Goal: Task Accomplishment & Management: Manage account settings

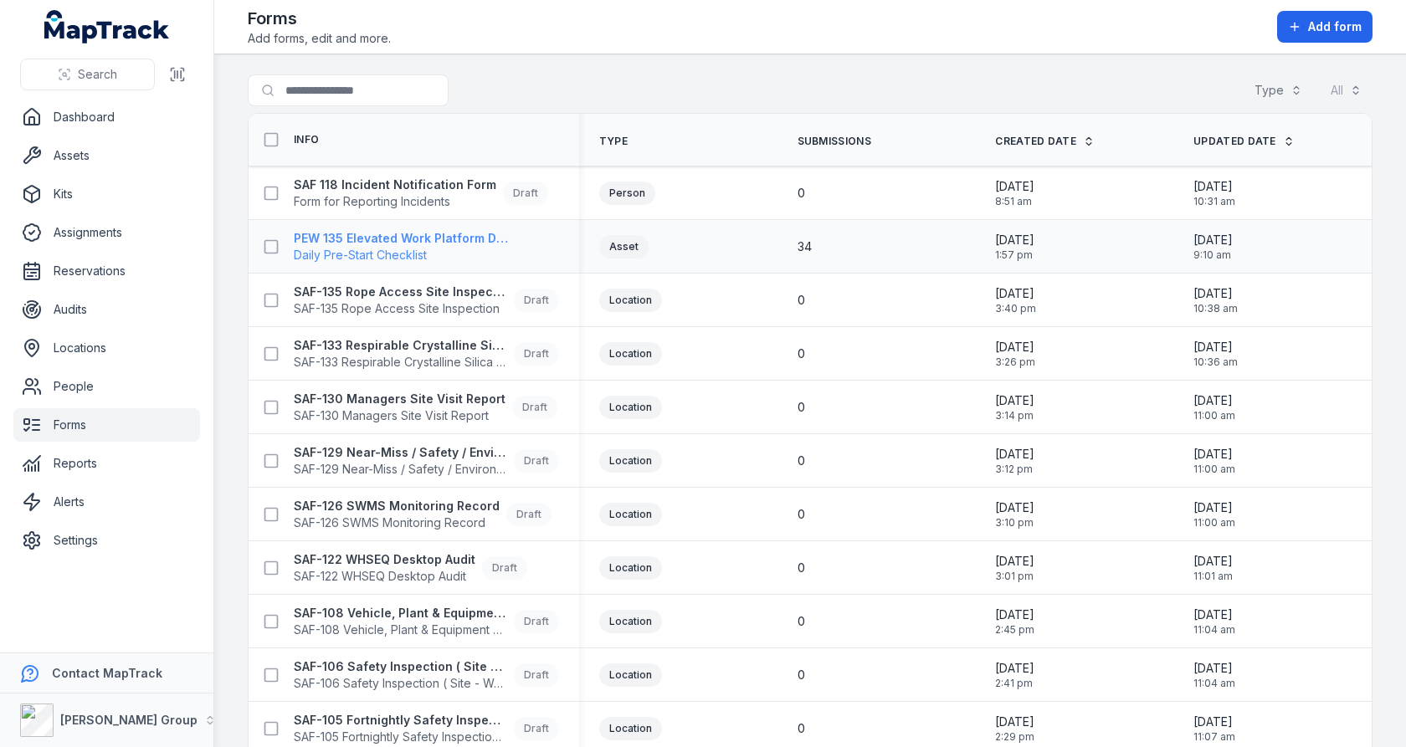
click at [440, 254] on span "Daily Pre-Start Checklist" at bounding box center [401, 255] width 214 height 17
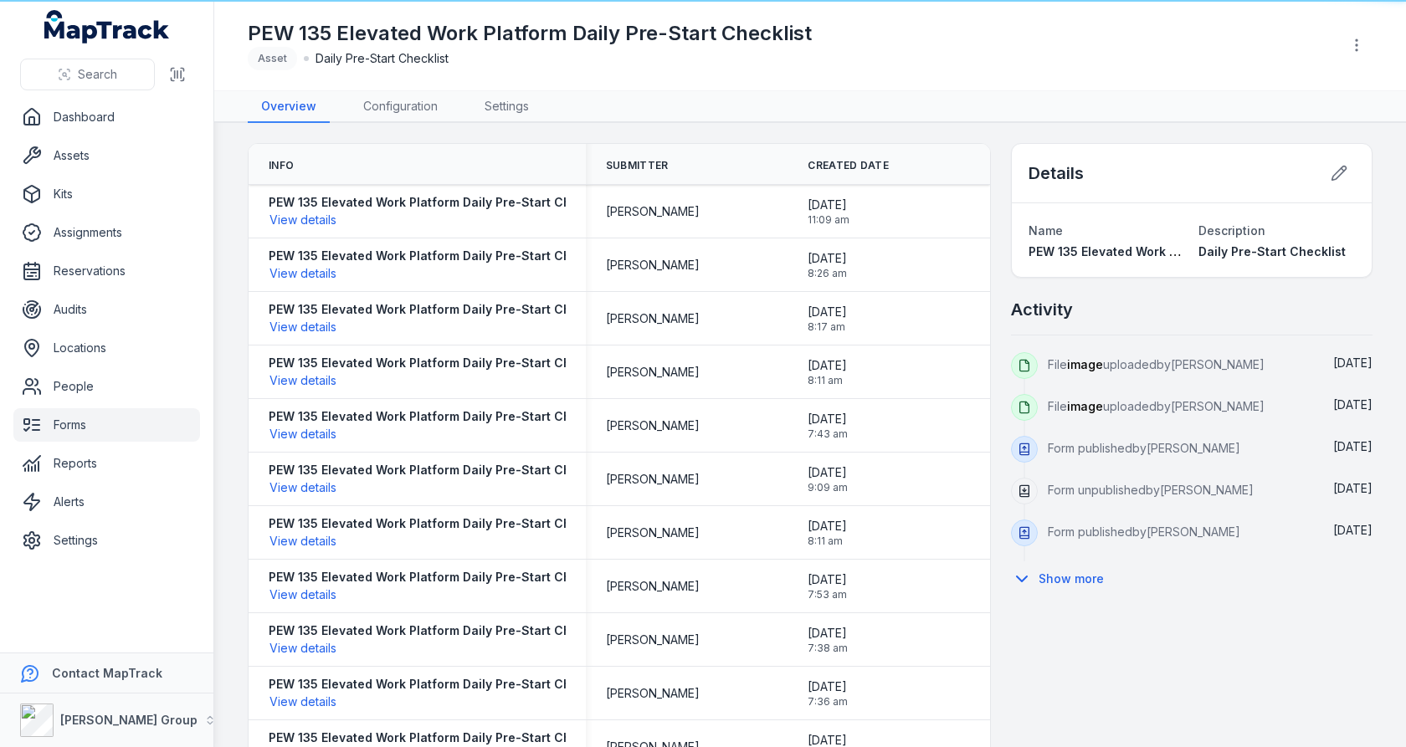
click at [742, 322] on div "[PERSON_NAME]" at bounding box center [687, 319] width 162 height 17
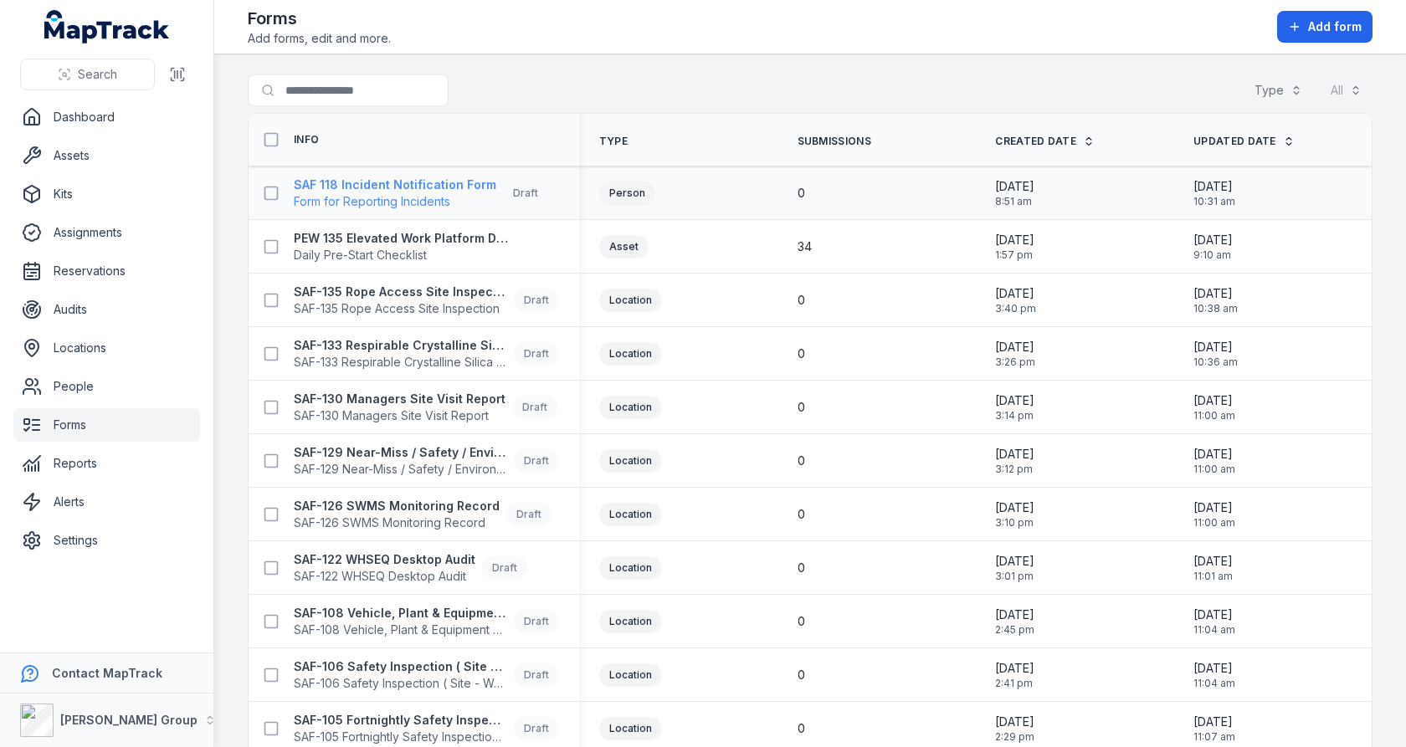
click at [428, 182] on strong "SAF 118 Incident Notification Form" at bounding box center [395, 185] width 203 height 17
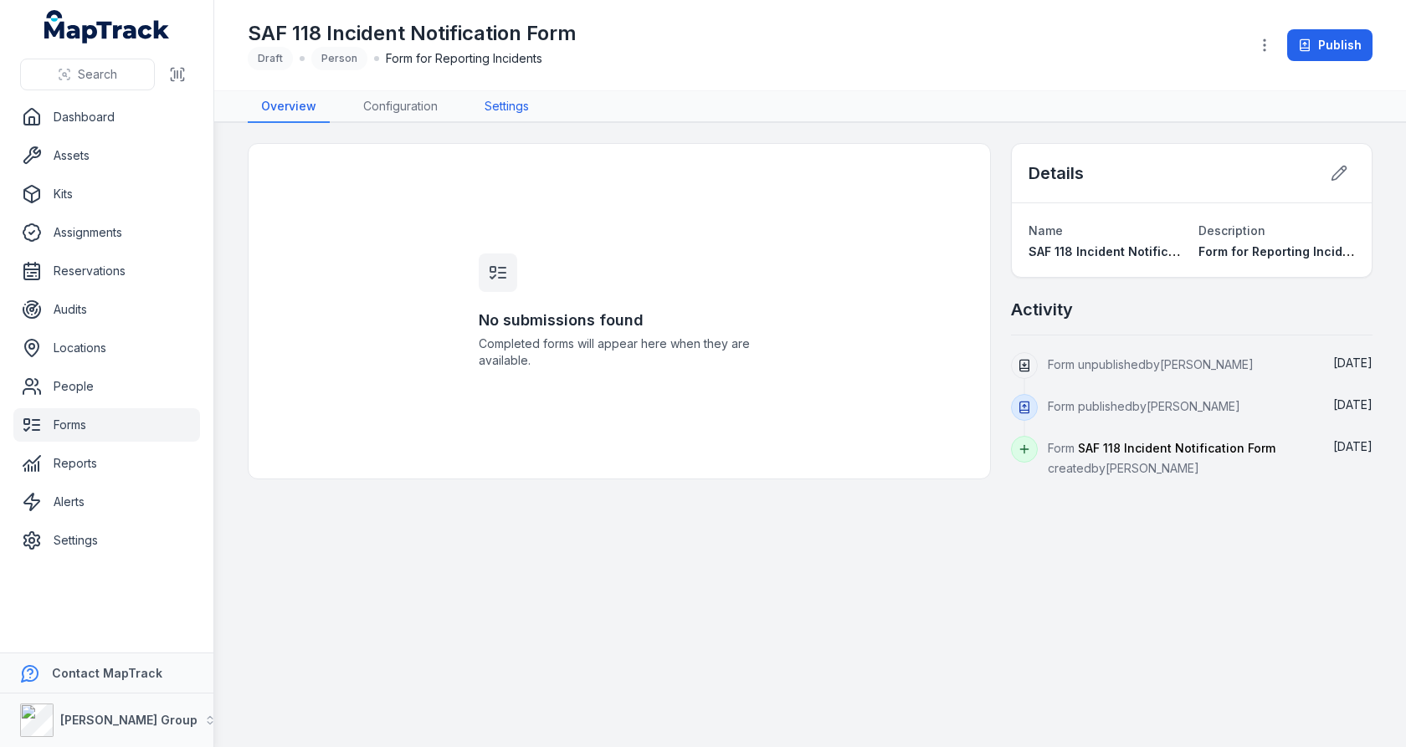
click at [516, 110] on link "Settings" at bounding box center [506, 107] width 71 height 32
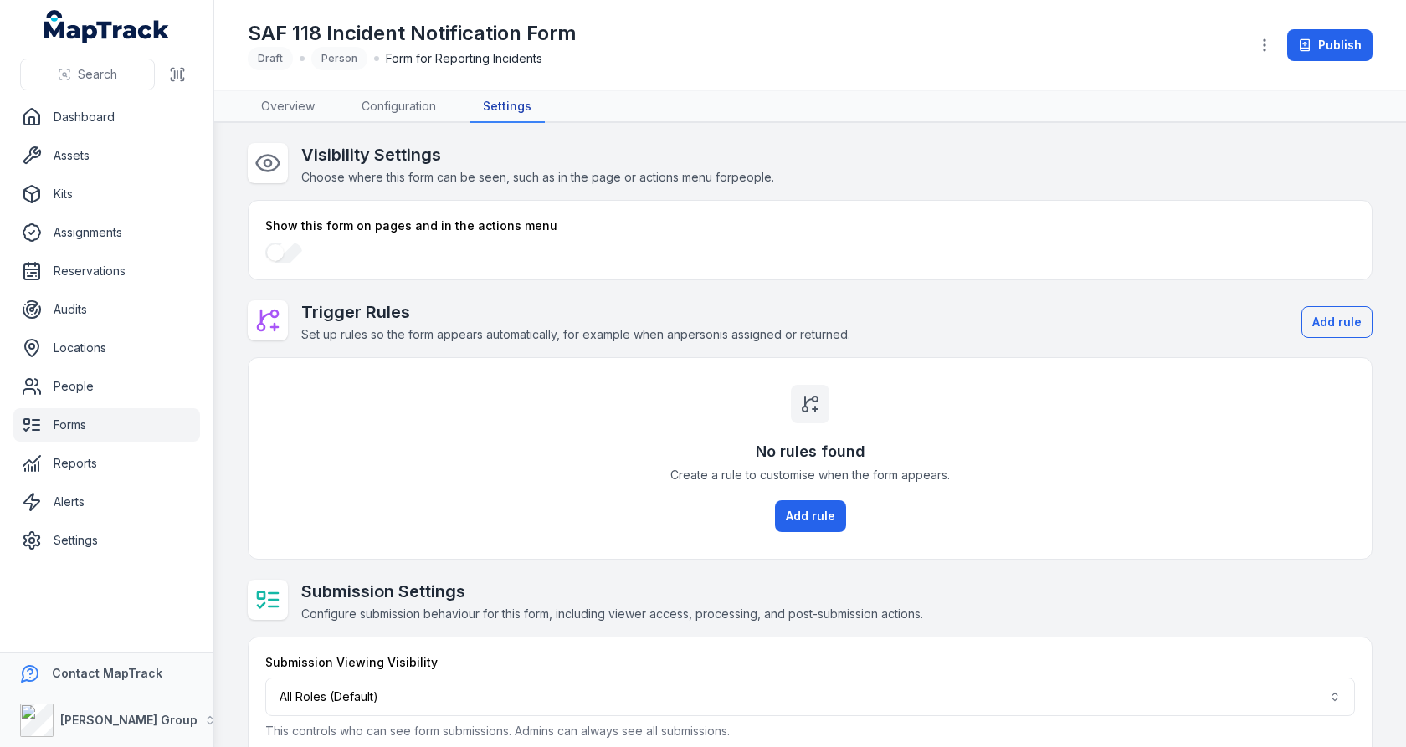
scroll to position [24, 0]
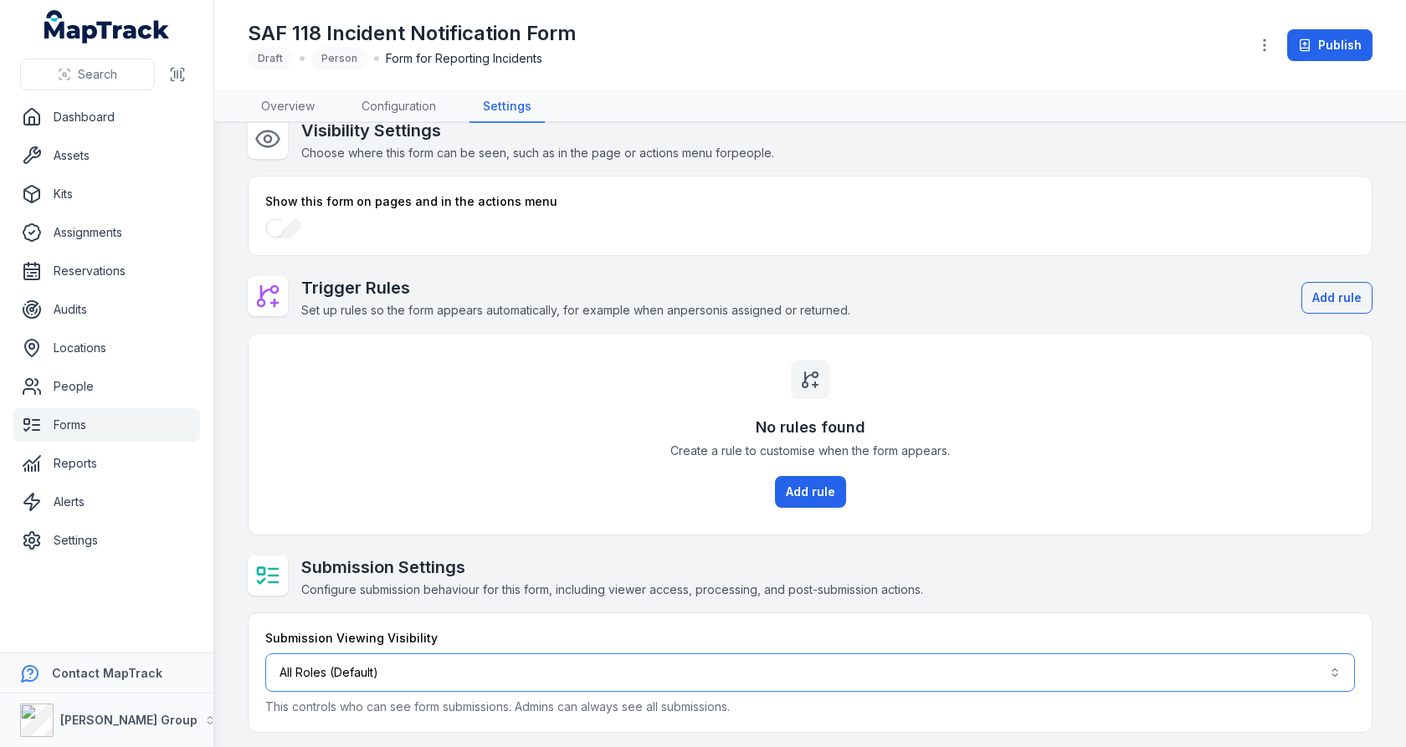
click at [647, 669] on button "All Roles (Default)" at bounding box center [810, 673] width 1090 height 39
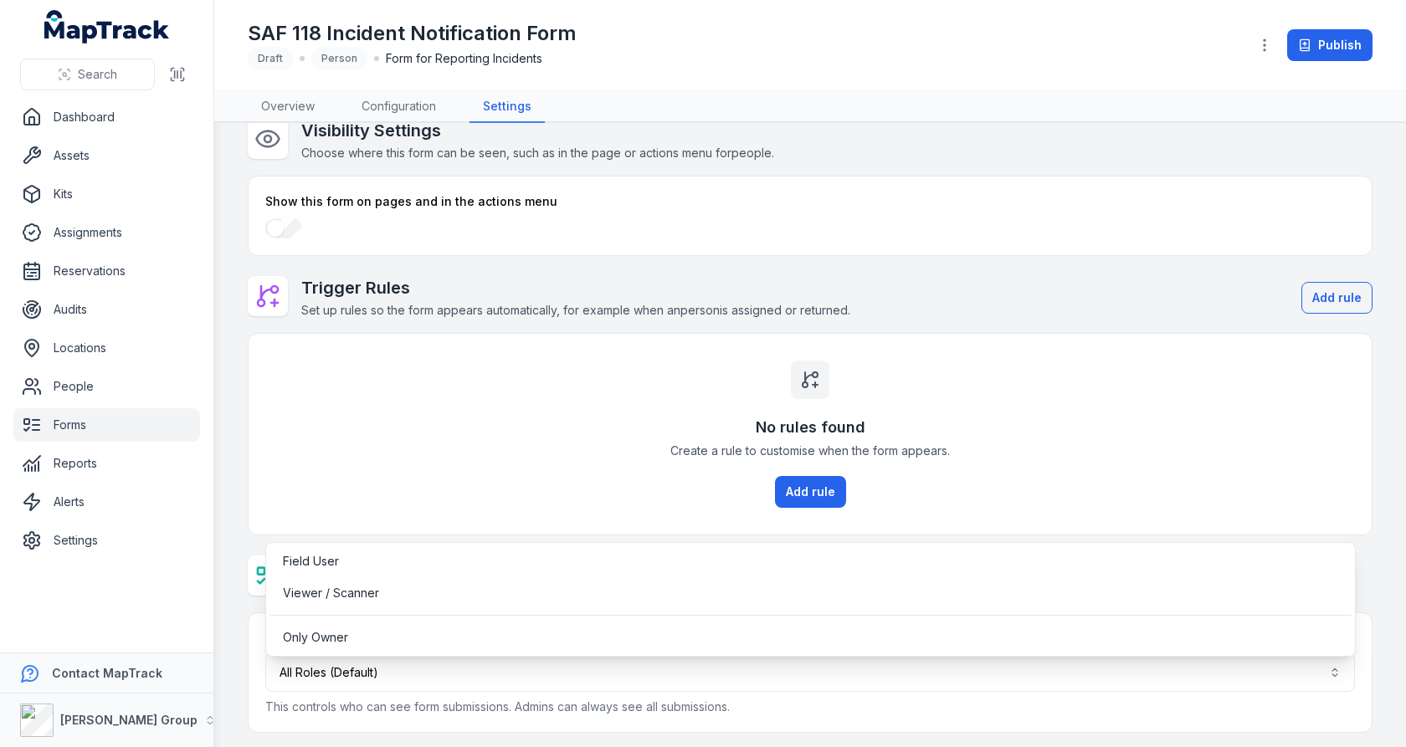
click at [659, 491] on div "Visibility Settings Choose where this form can be seen, such as in the page or …" at bounding box center [810, 426] width 1125 height 614
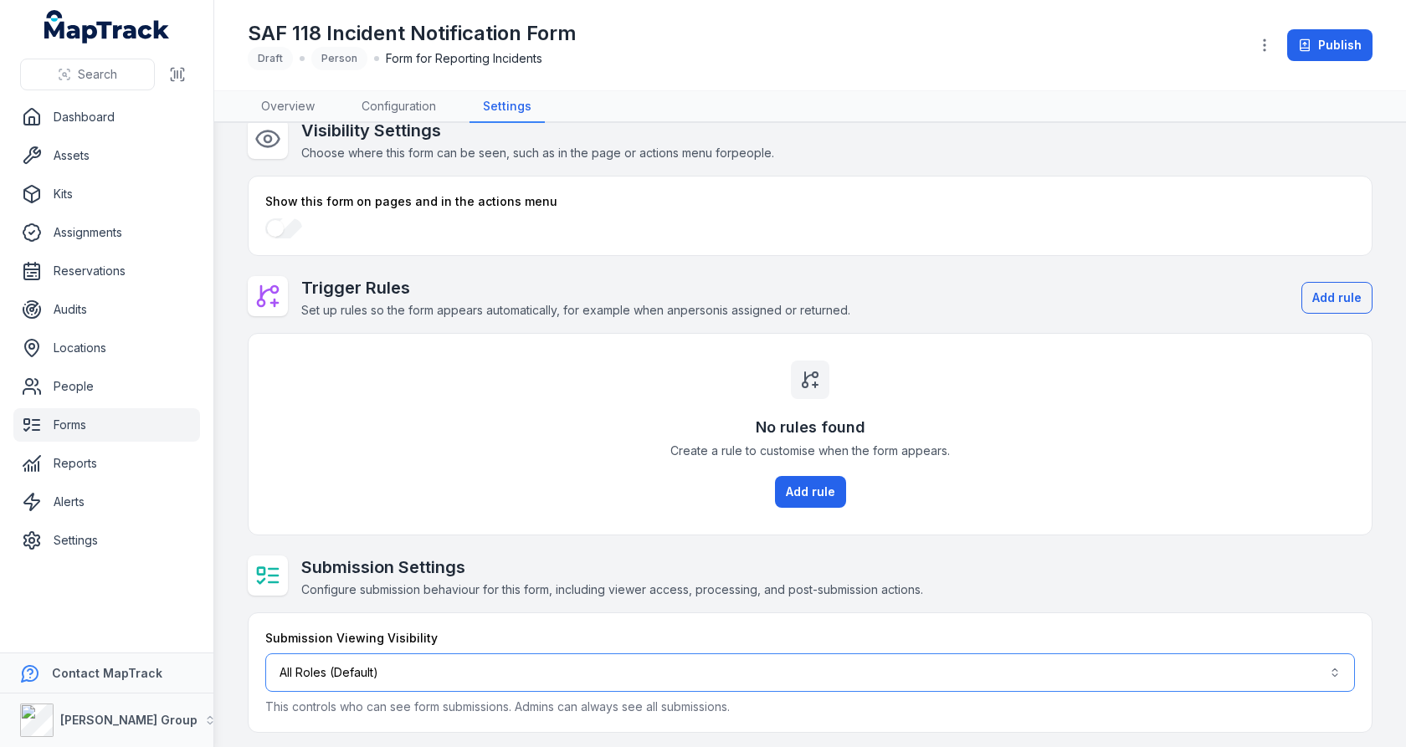
click at [601, 685] on button "All Roles (Default)" at bounding box center [810, 673] width 1090 height 39
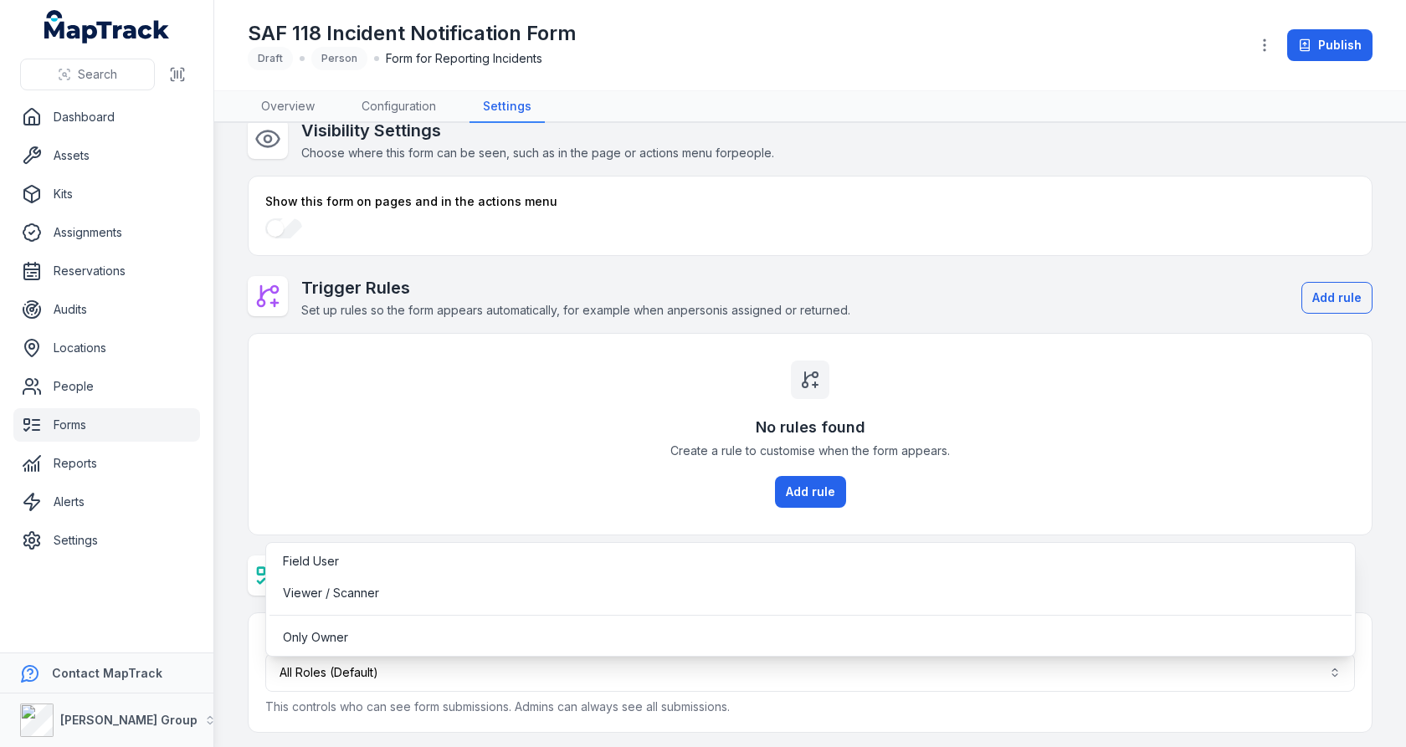
click at [647, 521] on div "Visibility Settings Choose where this form can be seen, such as in the page or …" at bounding box center [810, 426] width 1125 height 614
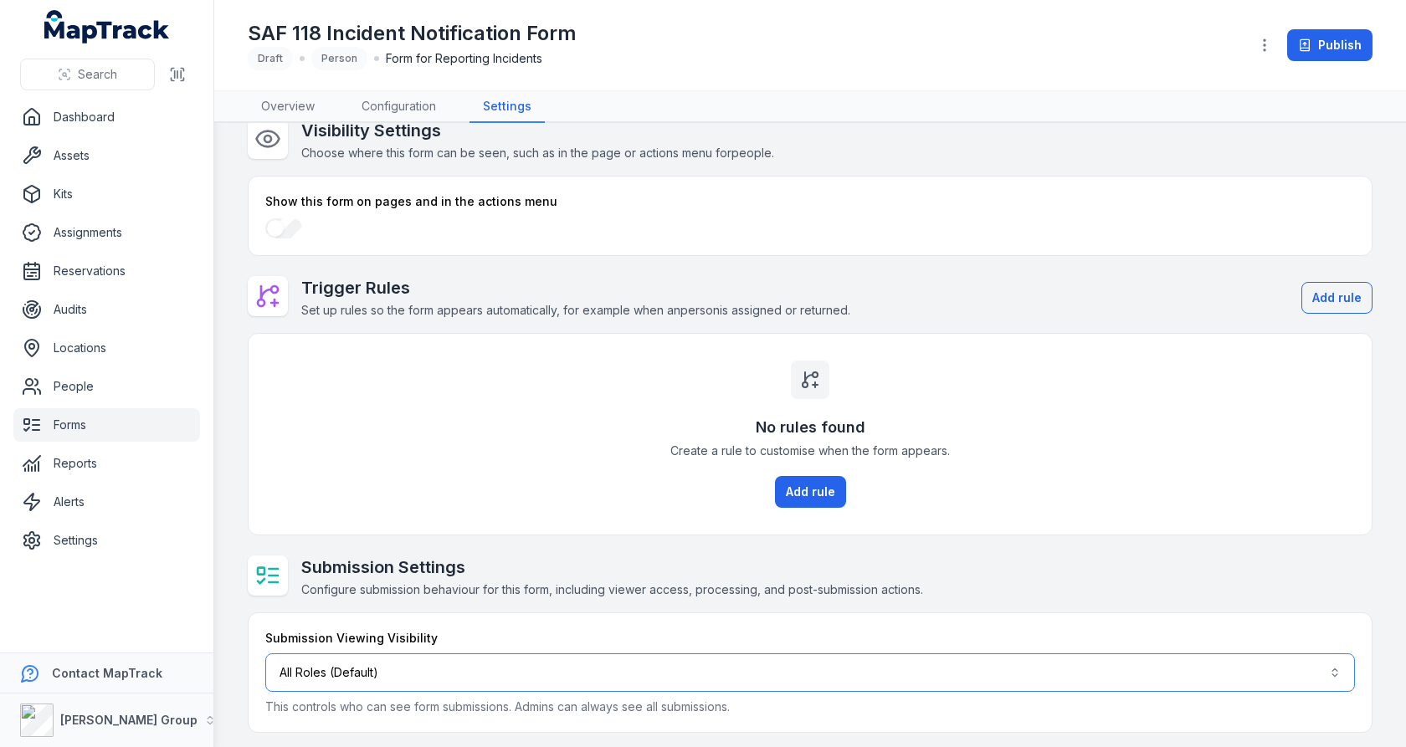
click at [619, 667] on button "All Roles (Default)" at bounding box center [810, 673] width 1090 height 39
click at [619, 674] on button "All Roles (Default)" at bounding box center [810, 673] width 1090 height 39
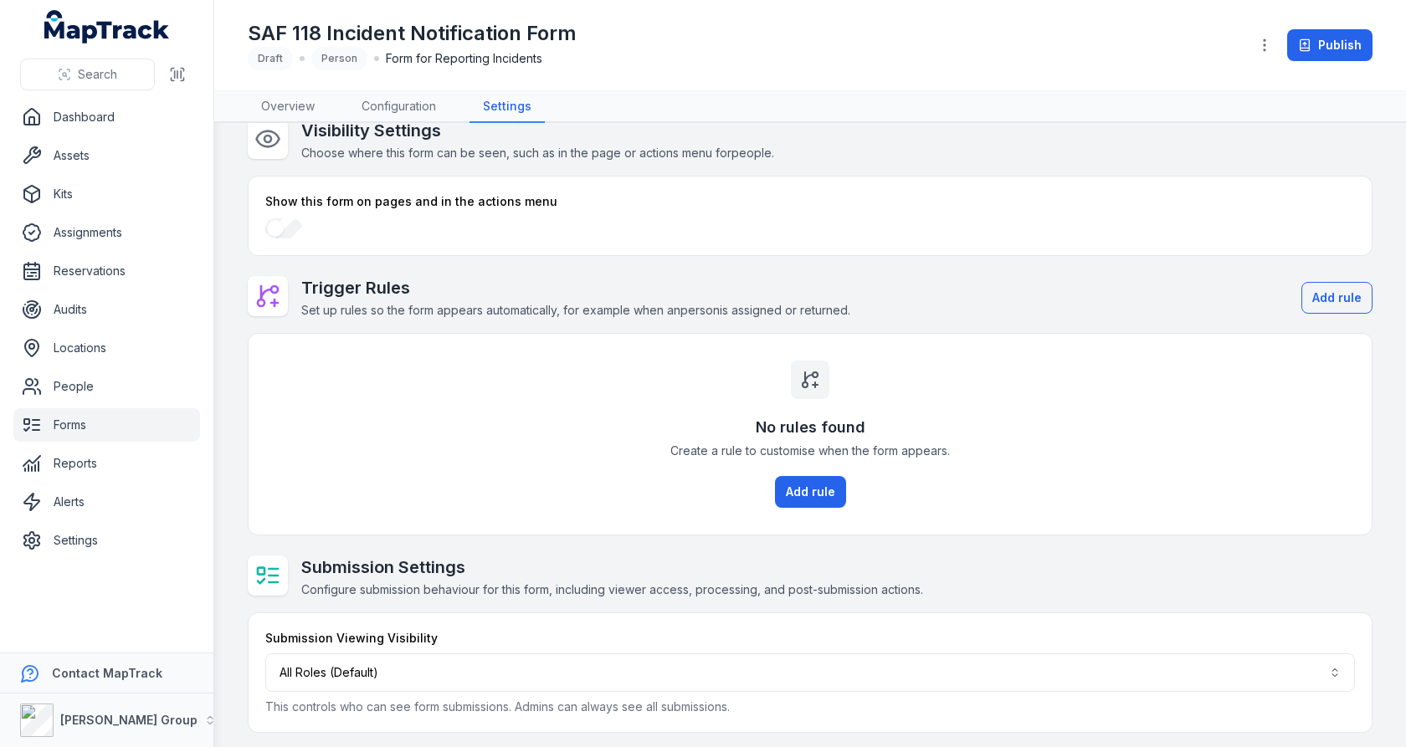
click at [646, 522] on div "No rules found Create a rule to customise when the form appears. Add rule" at bounding box center [810, 434] width 1123 height 201
click at [90, 421] on link "Forms" at bounding box center [106, 424] width 187 height 33
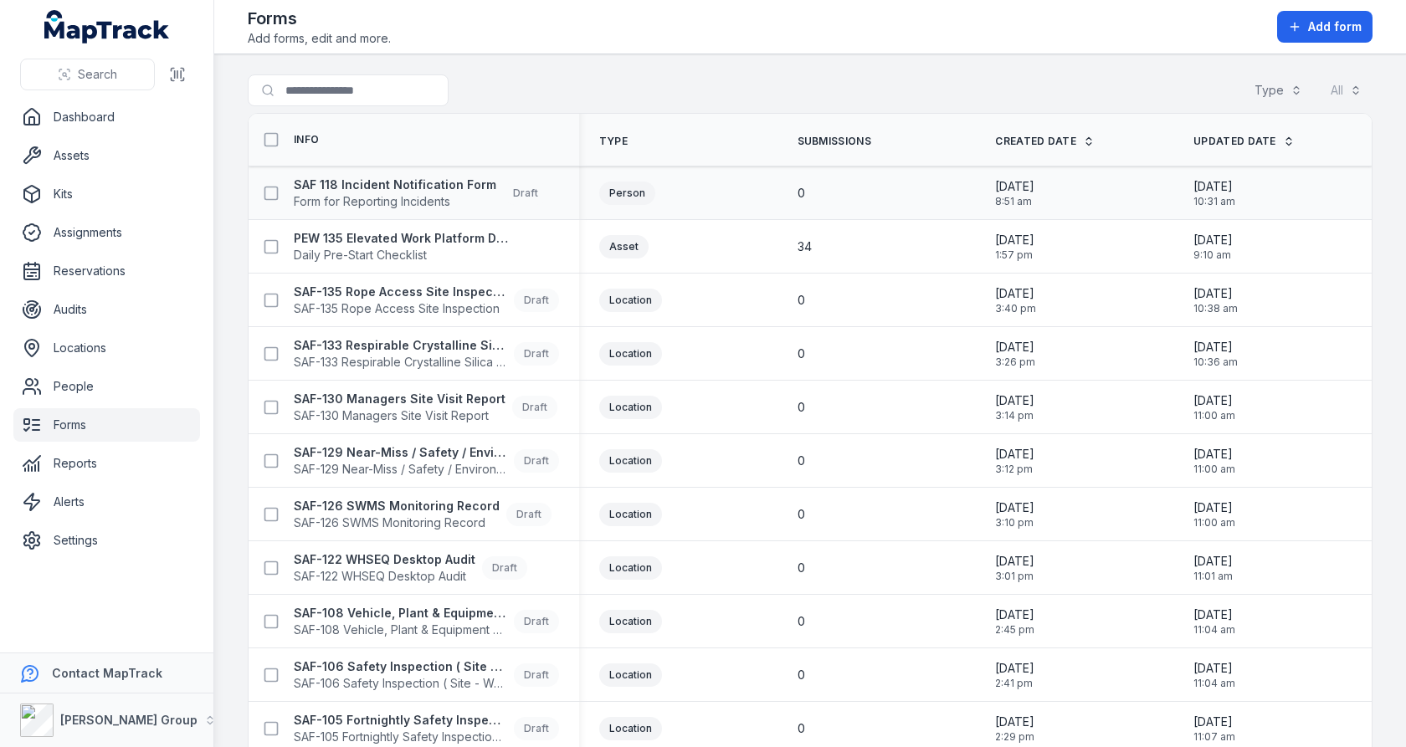
click at [390, 208] on div "SAF 118 Incident Notification Form Form for Reporting Incidents Draft" at bounding box center [414, 193] width 331 height 47
click at [403, 196] on span "Form for Reporting Incidents" at bounding box center [395, 201] width 203 height 17
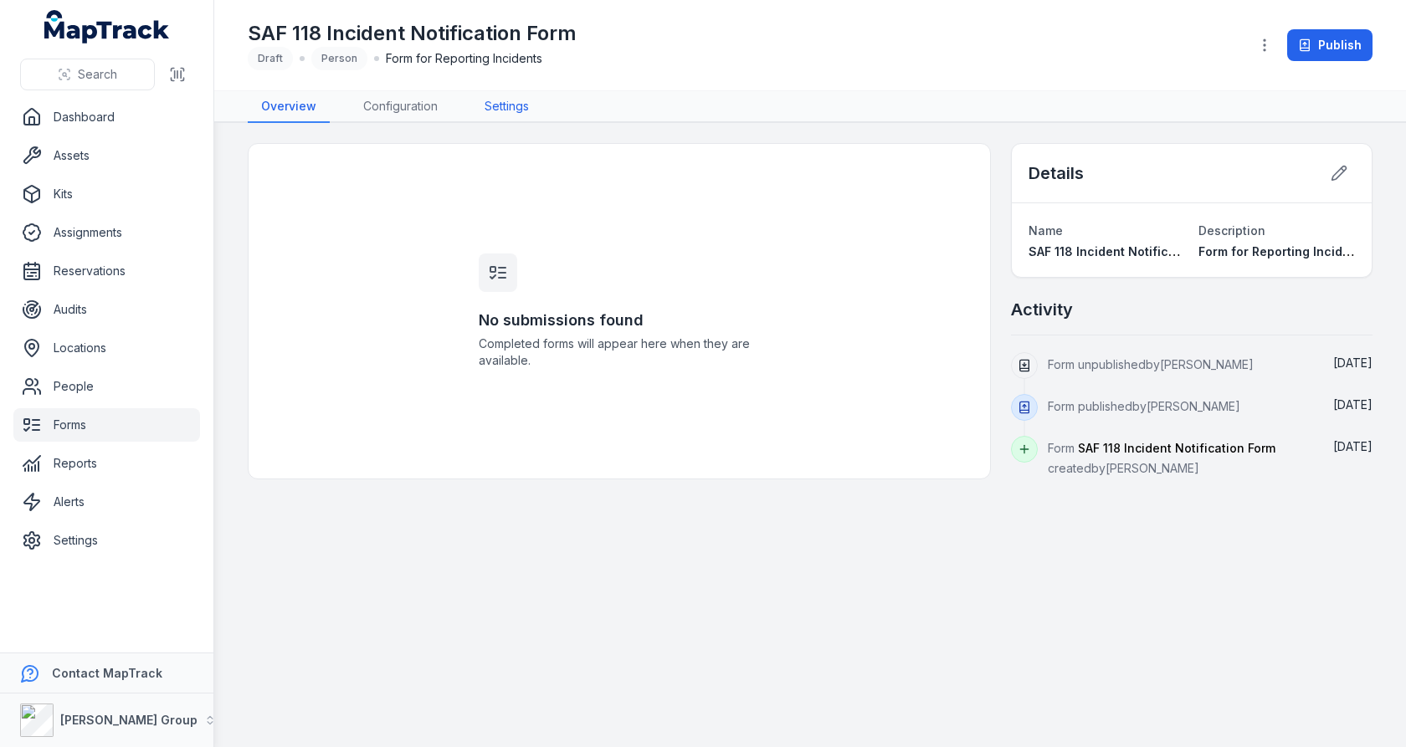
click at [493, 113] on link "Settings" at bounding box center [506, 107] width 71 height 32
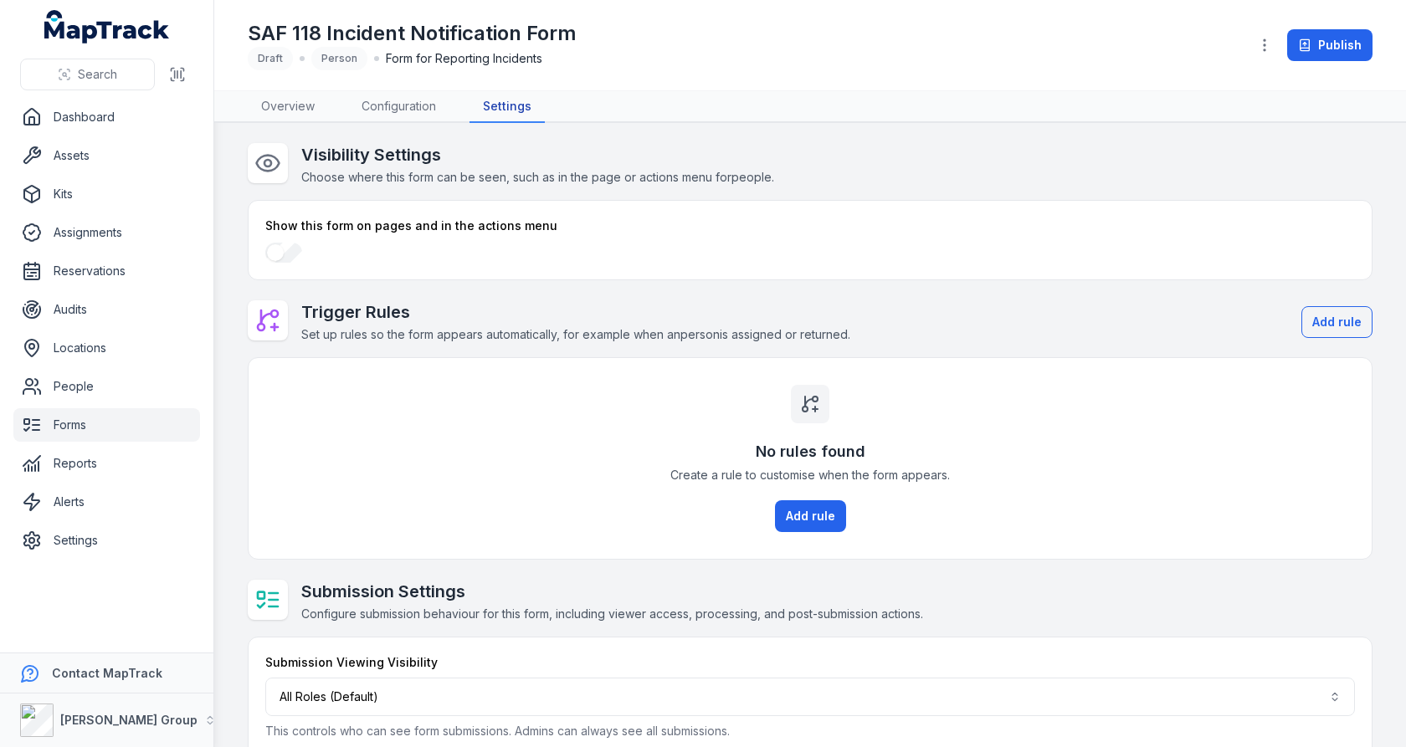
scroll to position [24, 0]
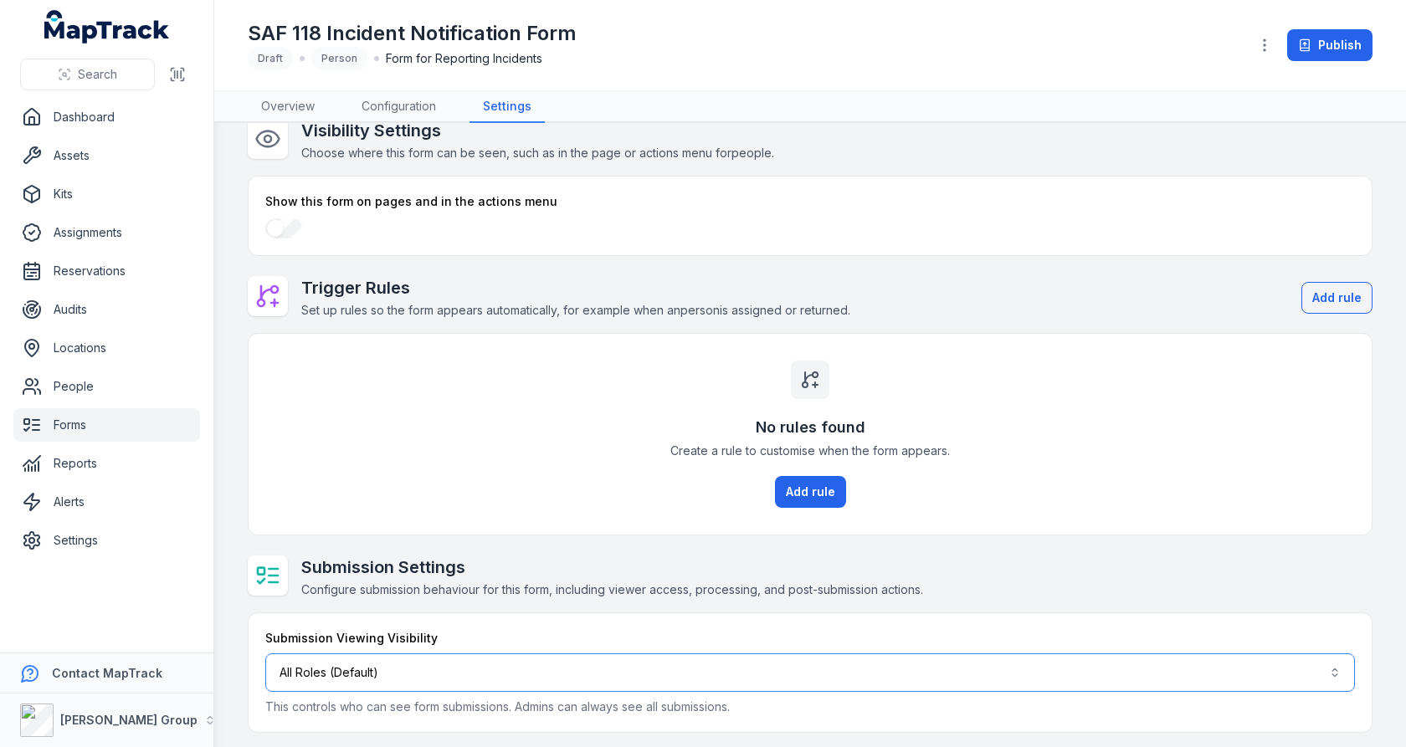
click at [521, 674] on button "All Roles (Default)" at bounding box center [810, 673] width 1090 height 39
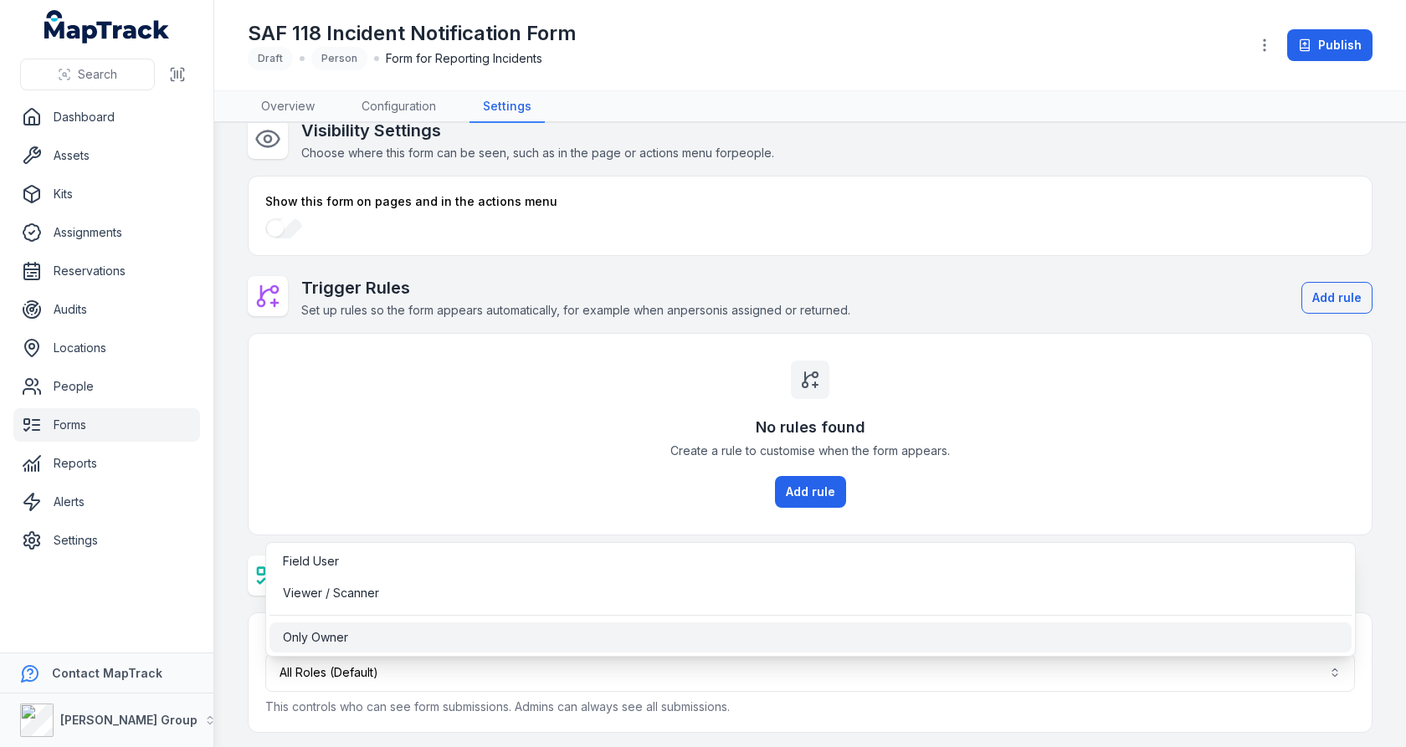
click at [526, 634] on div "Only Owner" at bounding box center [811, 637] width 1056 height 17
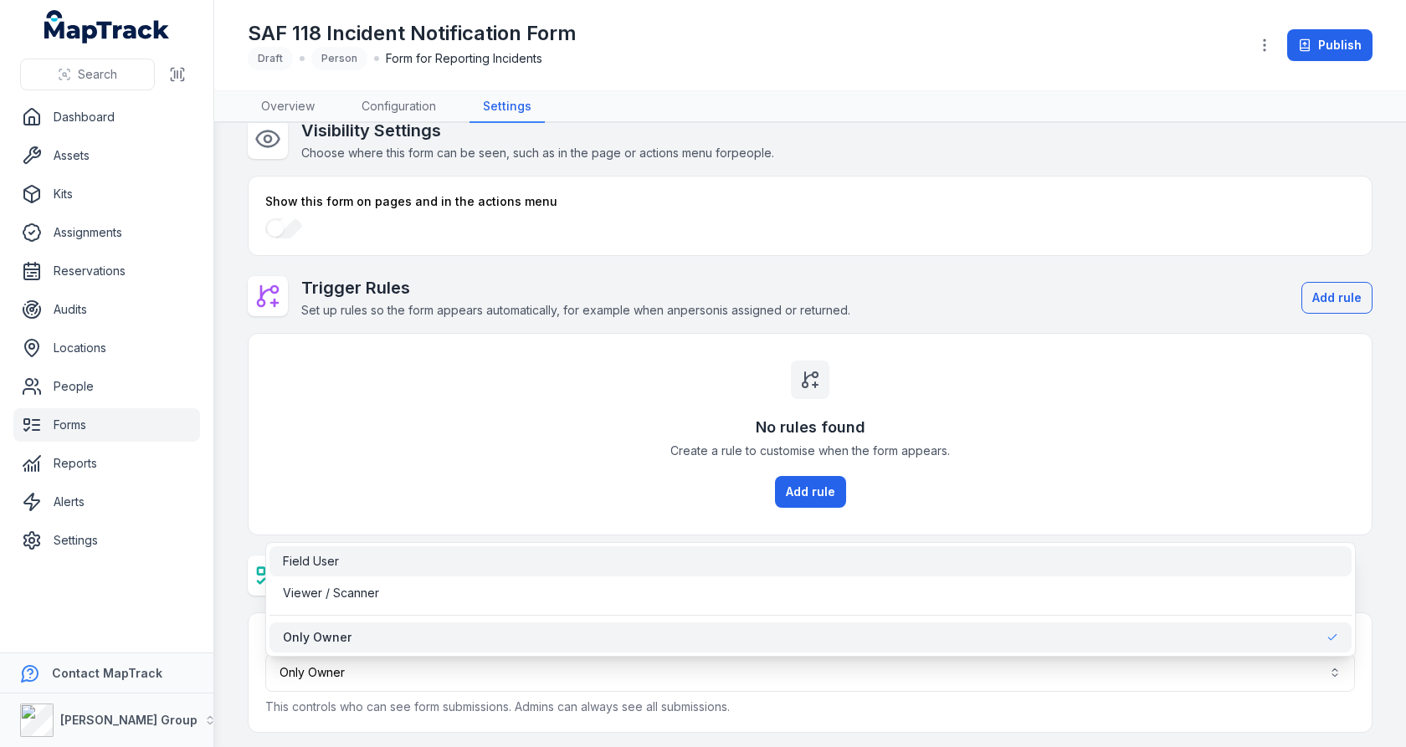
click at [560, 497] on div "Visibility Settings Choose where this form can be seen, such as in the page or …" at bounding box center [810, 426] width 1125 height 614
